Goal: Transaction & Acquisition: Obtain resource

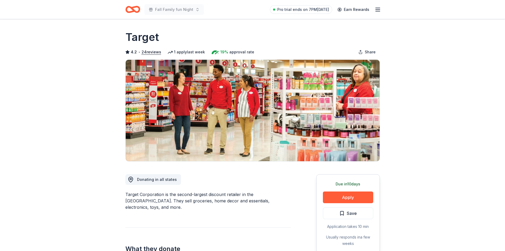
scroll to position [194, 0]
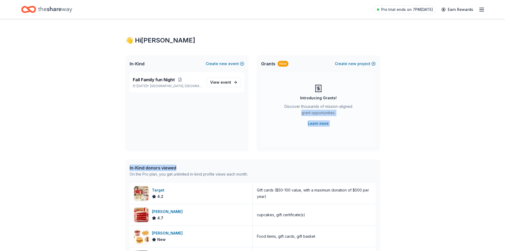
drag, startPoint x: 505, startPoint y: 108, endPoint x: 509, endPoint y: 155, distance: 47.7
click at [505, 155] on html "Pro trial ends on 7PM, 10/14 Earn Rewards 👋 Hi Birkes In-Kind Create new event …" at bounding box center [252, 125] width 505 height 251
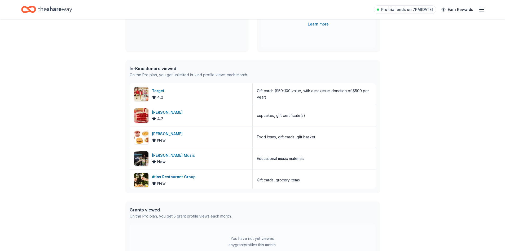
scroll to position [92, 0]
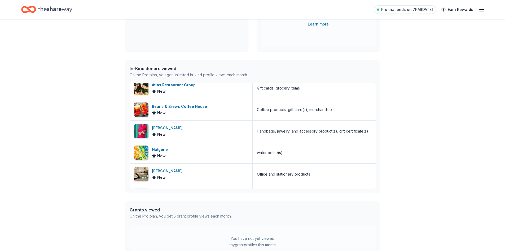
click at [376, 101] on div "Target 4.2 Gift cards ($50-100 value, with a maximum donation of $500 per year)…" at bounding box center [253, 135] width 246 height 105
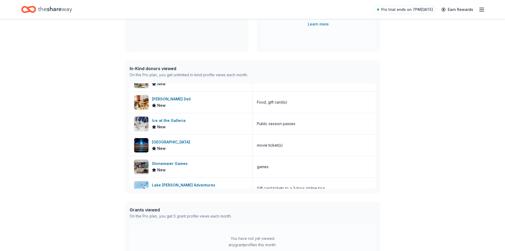
scroll to position [1652, 0]
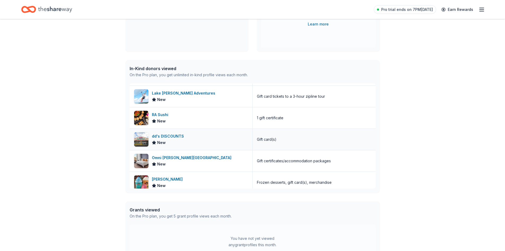
click at [199, 137] on div "dd's DISCOUNTS New" at bounding box center [191, 139] width 123 height 21
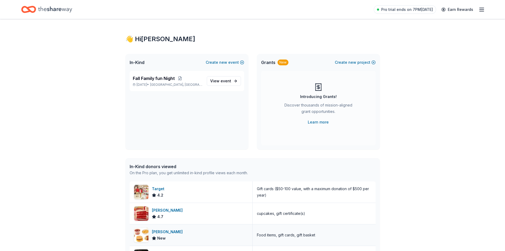
scroll to position [0, 0]
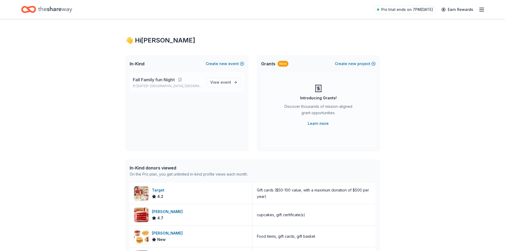
click at [218, 76] on div "Fall Family fun Night Nov 17, 2025 • Houston, TX View event" at bounding box center [187, 82] width 115 height 20
click at [223, 82] on span "event" at bounding box center [226, 82] width 11 height 5
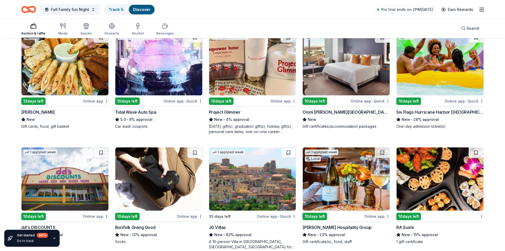
scroll to position [1472, 0]
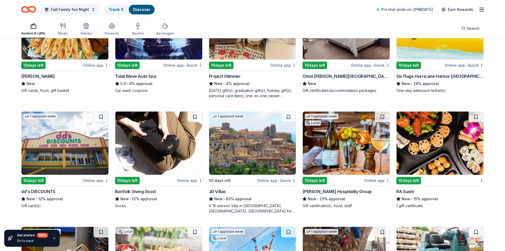
click at [168, 145] on img at bounding box center [158, 142] width 87 height 63
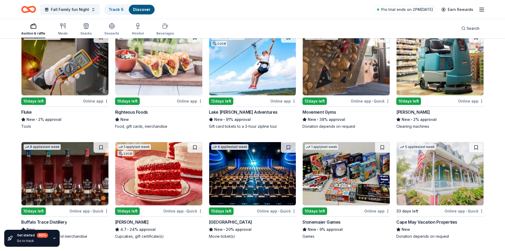
click at [163, 61] on img at bounding box center [158, 63] width 87 height 63
click at [351, 76] on img at bounding box center [346, 63] width 87 height 63
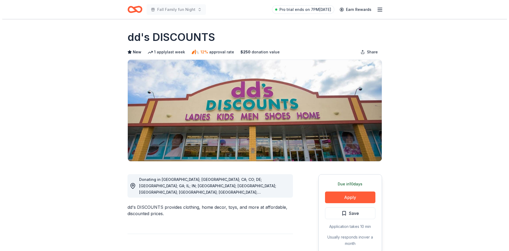
scroll to position [194, 0]
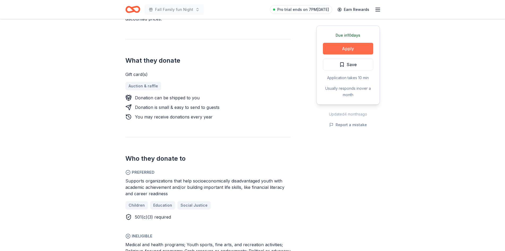
click at [347, 46] on button "Apply" at bounding box center [348, 49] width 50 height 12
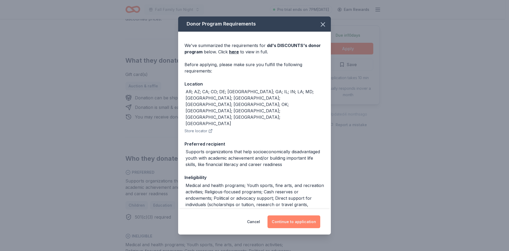
click at [296, 223] on button "Continue to application" at bounding box center [294, 221] width 53 height 13
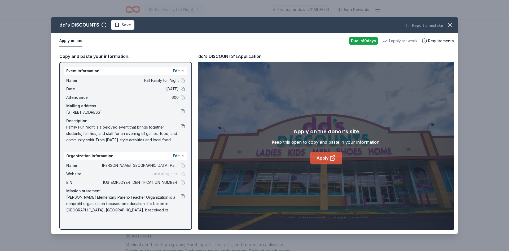
click at [326, 162] on link "Apply" at bounding box center [326, 157] width 32 height 13
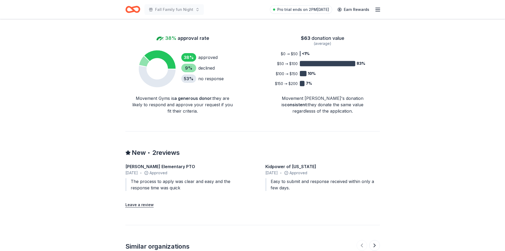
scroll to position [194, 0]
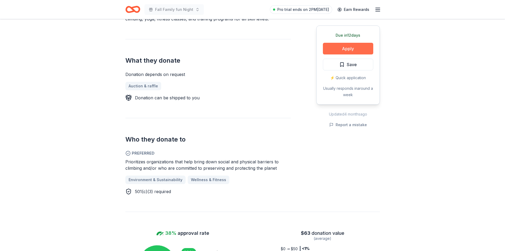
click at [337, 49] on button "Apply" at bounding box center [348, 49] width 50 height 12
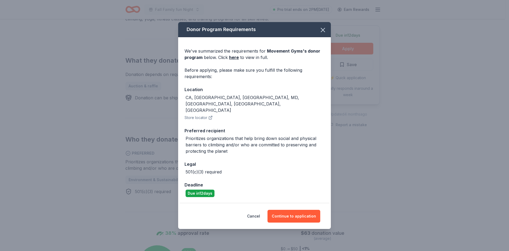
click at [211, 115] on icon "button" at bounding box center [210, 117] width 4 height 4
click at [325, 34] on icon "button" at bounding box center [322, 29] width 7 height 7
